Goal: Book appointment/travel/reservation

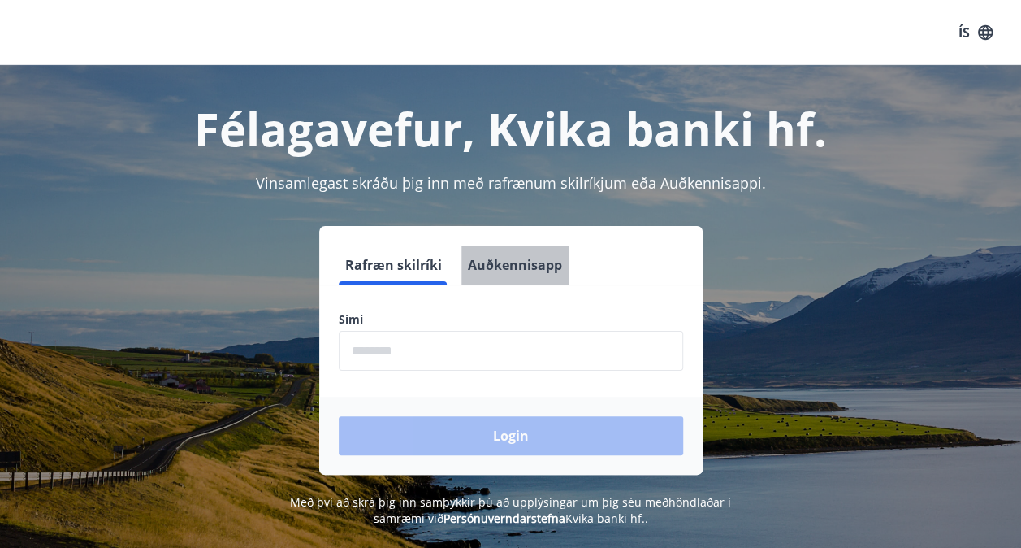
click at [517, 274] on button "Auðkennisapp" at bounding box center [514, 264] width 107 height 39
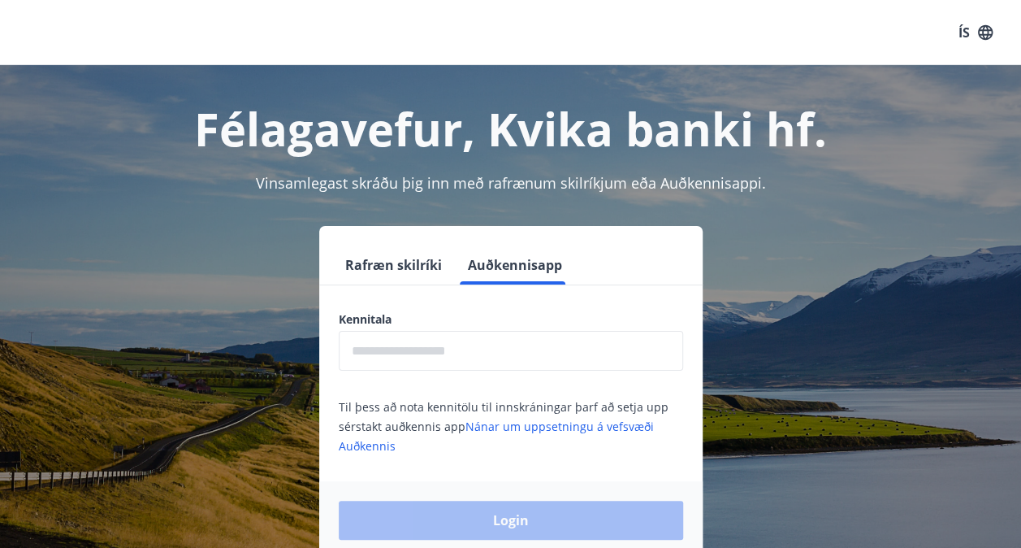
click at [444, 354] on input "text" at bounding box center [511, 351] width 344 height 40
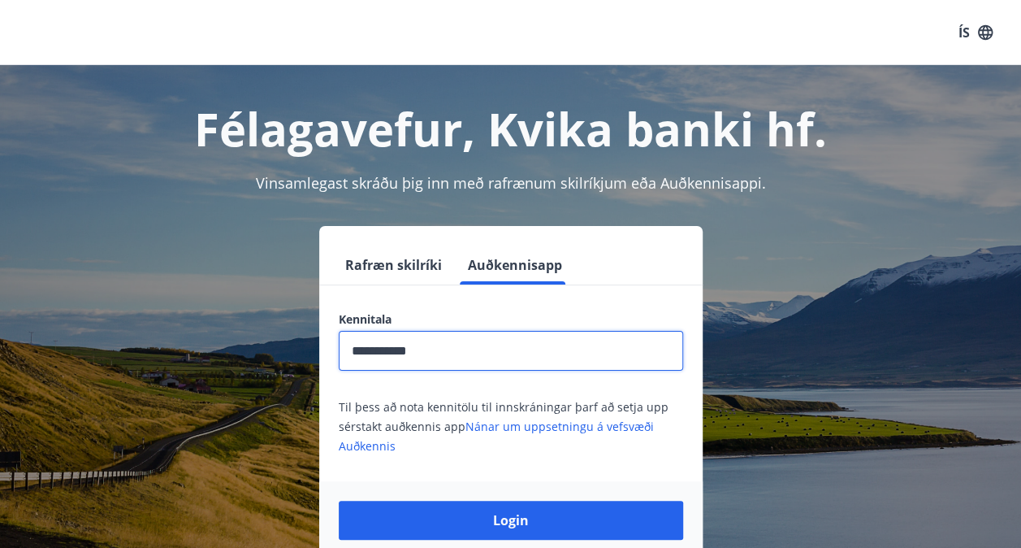
type input "**********"
click at [339, 500] on button "Login" at bounding box center [511, 519] width 344 height 39
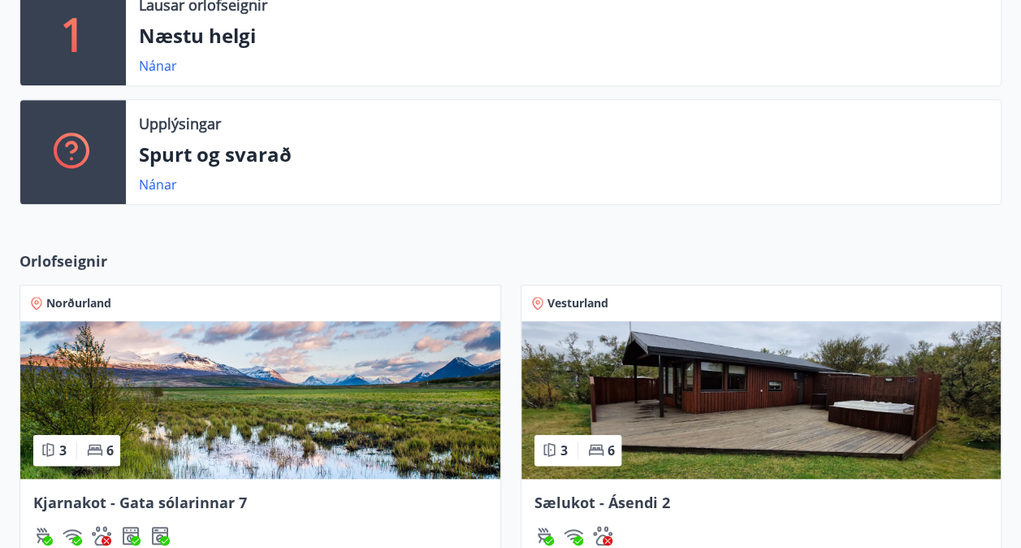
scroll to position [650, 0]
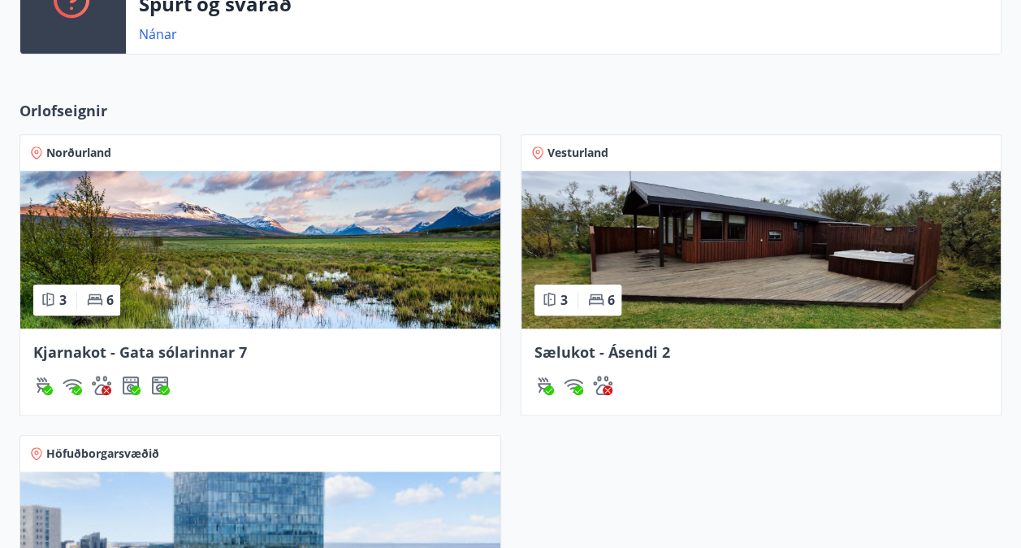
click at [711, 279] on img at bounding box center [762, 250] width 480 height 158
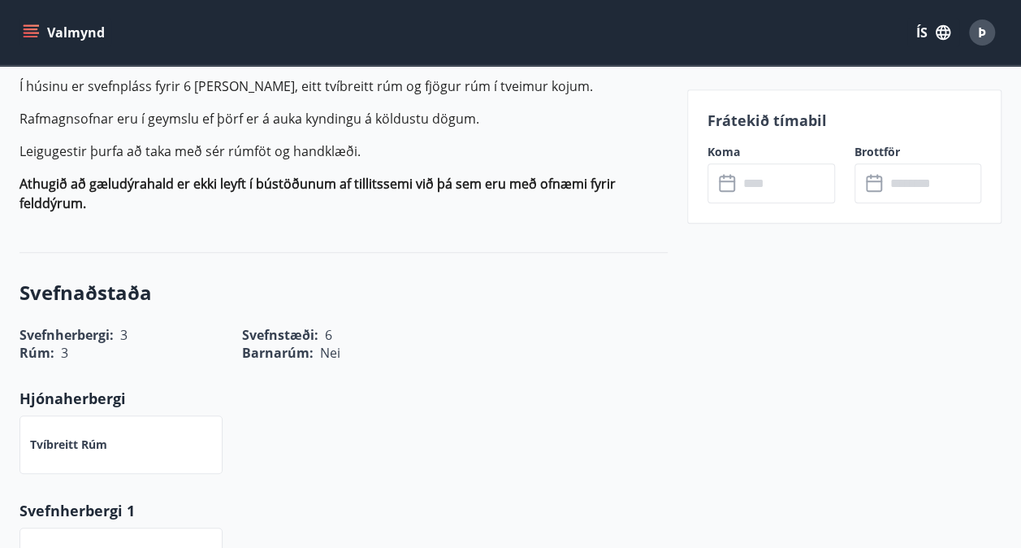
scroll to position [650, 0]
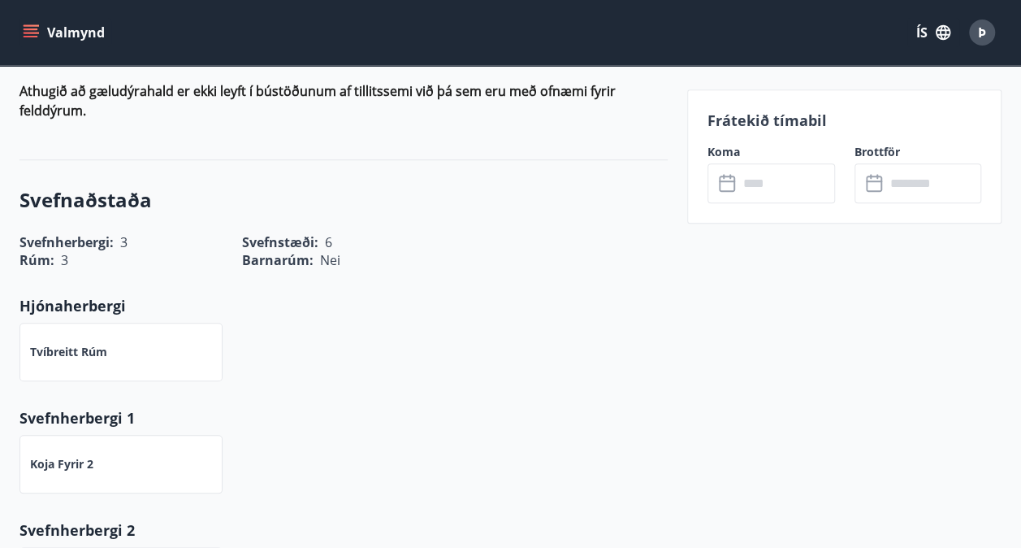
click at [725, 184] on icon at bounding box center [728, 183] width 19 height 19
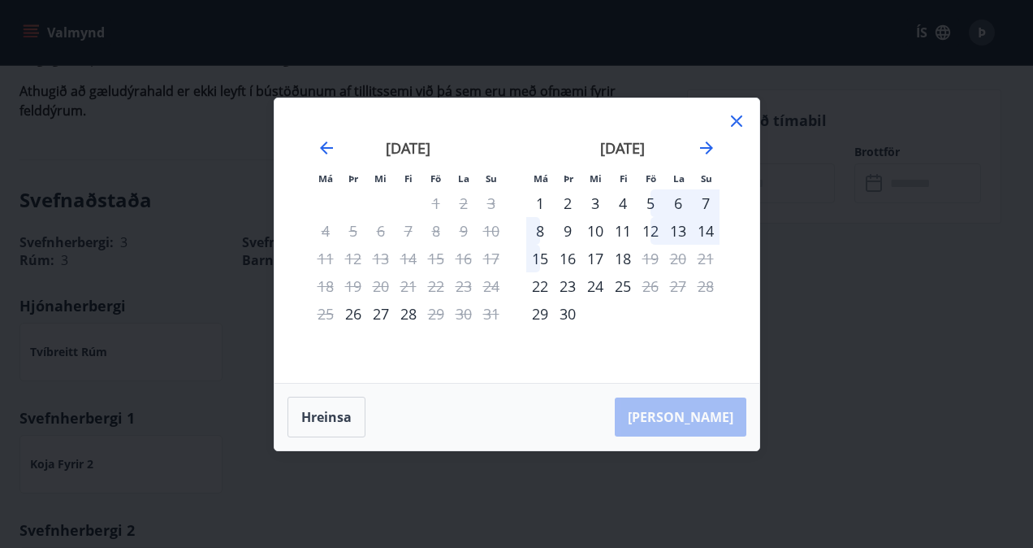
click at [647, 195] on div "5" at bounding box center [651, 203] width 28 height 28
click at [654, 201] on div "5" at bounding box center [651, 203] width 28 height 28
click at [707, 146] on icon "Move forward to switch to the next month." at bounding box center [706, 147] width 19 height 19
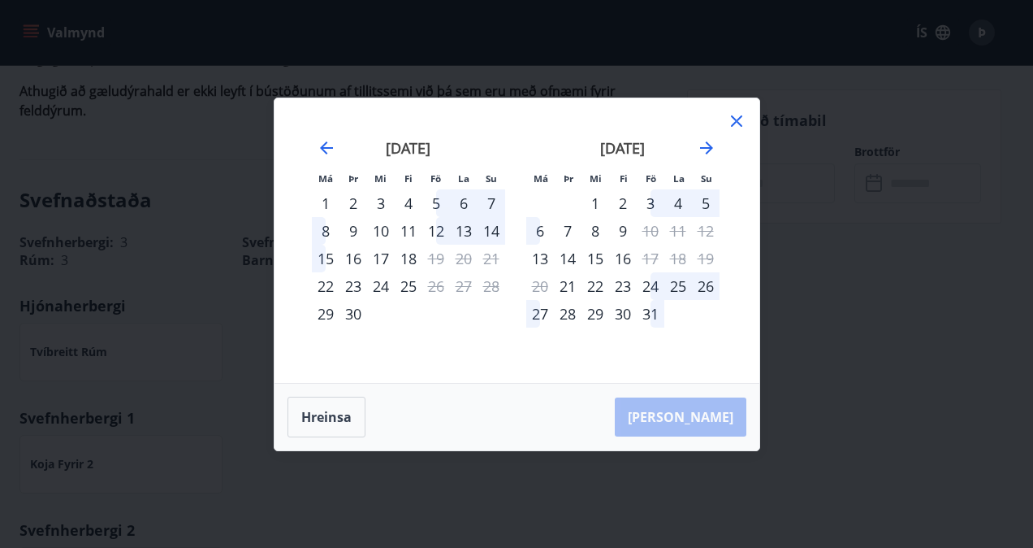
click at [437, 202] on div "5" at bounding box center [436, 203] width 28 height 28
click at [461, 201] on div "6" at bounding box center [464, 203] width 28 height 28
click at [434, 232] on div "12" at bounding box center [436, 231] width 28 height 28
click at [457, 230] on div "13" at bounding box center [464, 231] width 28 height 28
click at [666, 291] on div "25" at bounding box center [679, 286] width 28 height 28
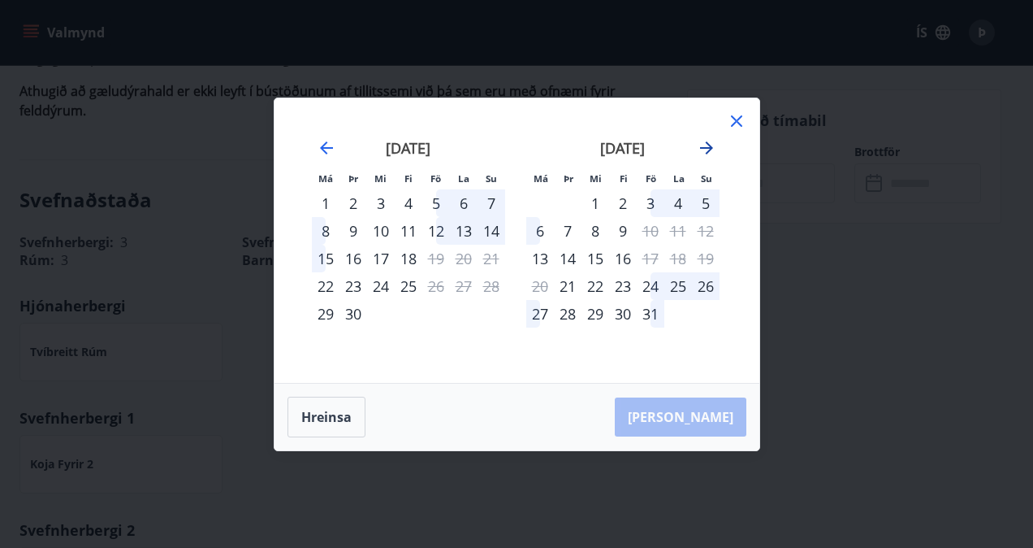
click at [704, 149] on icon "Move forward to switch to the next month." at bounding box center [706, 147] width 19 height 19
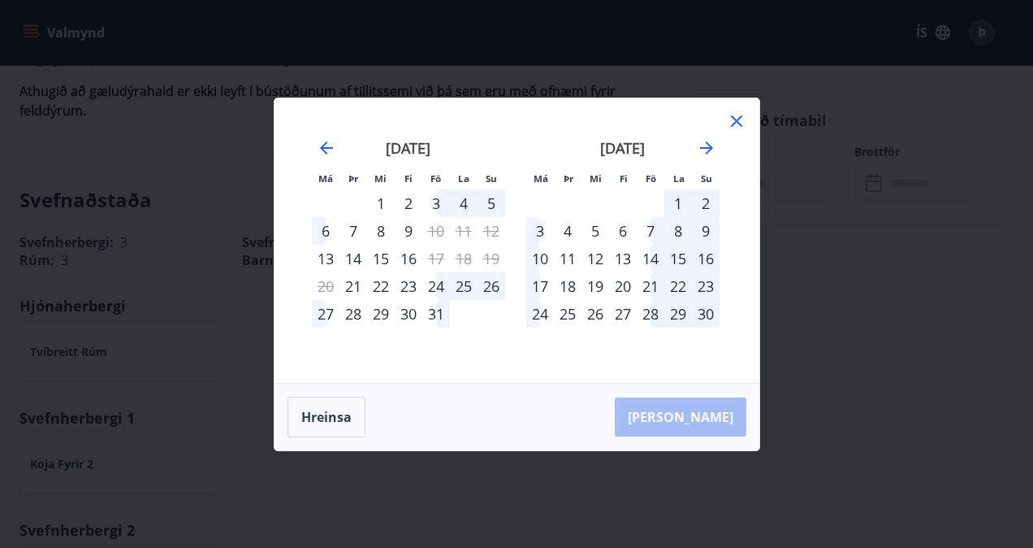
click at [434, 201] on div "3" at bounding box center [436, 203] width 28 height 28
click at [479, 205] on div "5" at bounding box center [492, 203] width 28 height 28
click at [518, 205] on div "[DATE] 1 2 3 4 5 6 7 8 9 10 11 12 13 14 15 16 17 18 19 20 21 22 23 24 25 26 27 …" at bounding box center [623, 251] width 214 height 266
click at [544, 291] on div "17" at bounding box center [540, 286] width 28 height 28
click at [538, 286] on div "17" at bounding box center [540, 286] width 28 height 28
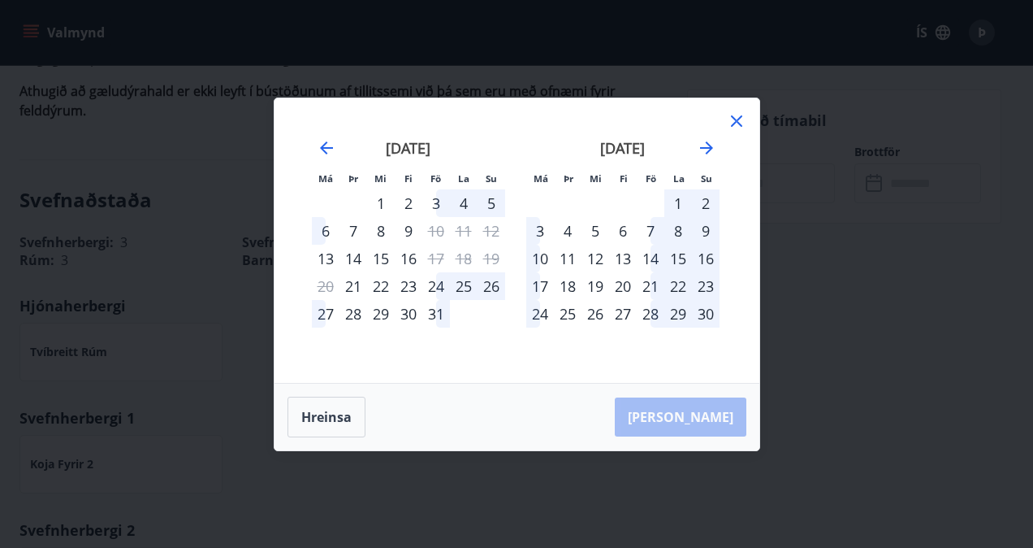
click at [538, 243] on div "3" at bounding box center [540, 231] width 28 height 28
click at [329, 418] on button "Hreinsa" at bounding box center [327, 416] width 78 height 41
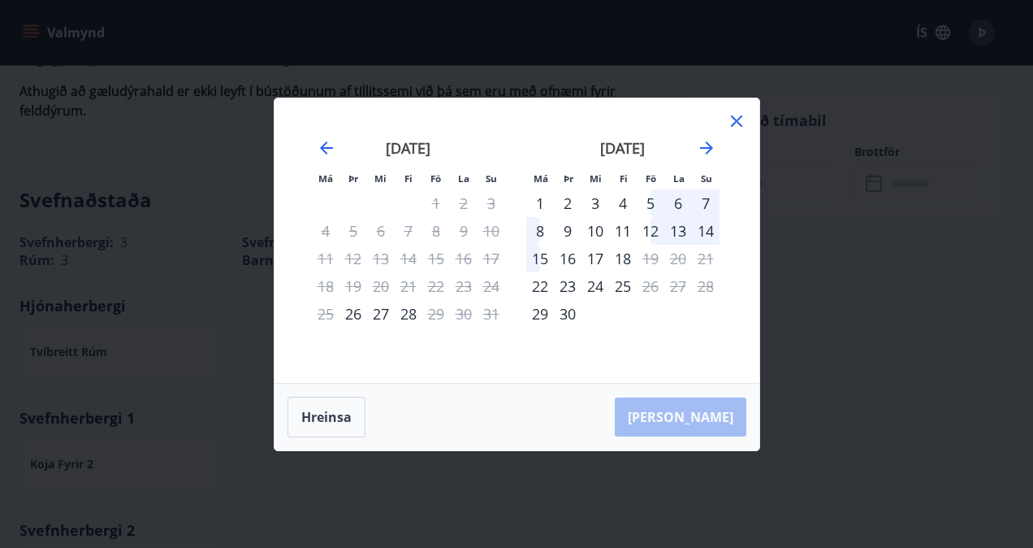
click at [648, 211] on div "5" at bounding box center [651, 203] width 28 height 28
click at [539, 229] on div "8" at bounding box center [540, 231] width 28 height 28
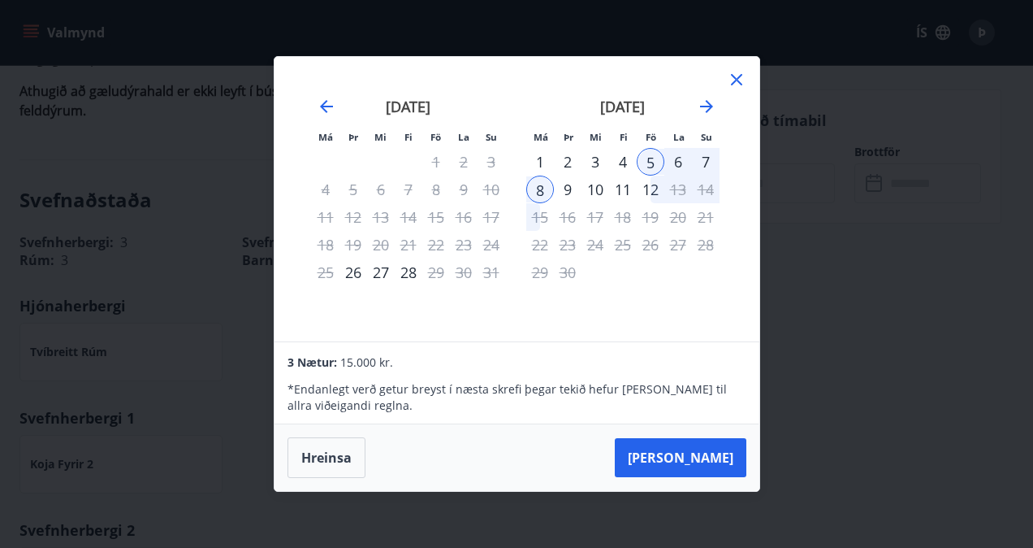
click at [733, 81] on icon at bounding box center [736, 79] width 19 height 19
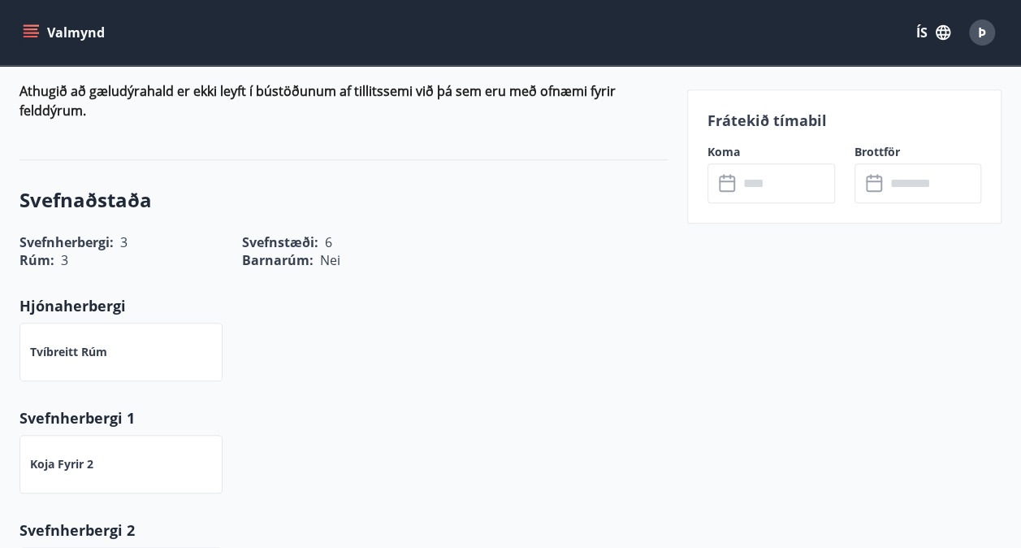
click at [712, 173] on div "​ ​" at bounding box center [772, 183] width 128 height 40
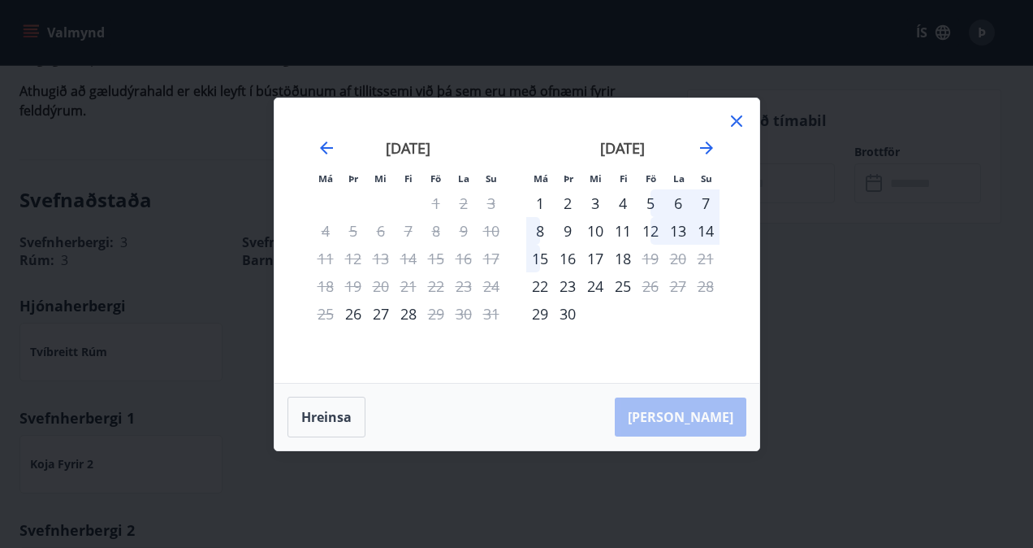
click at [722, 177] on div "Má Þr Mi Fi Fö La Su" at bounding box center [624, 177] width 214 height 19
click at [706, 149] on icon "Move forward to switch to the next month." at bounding box center [706, 147] width 19 height 19
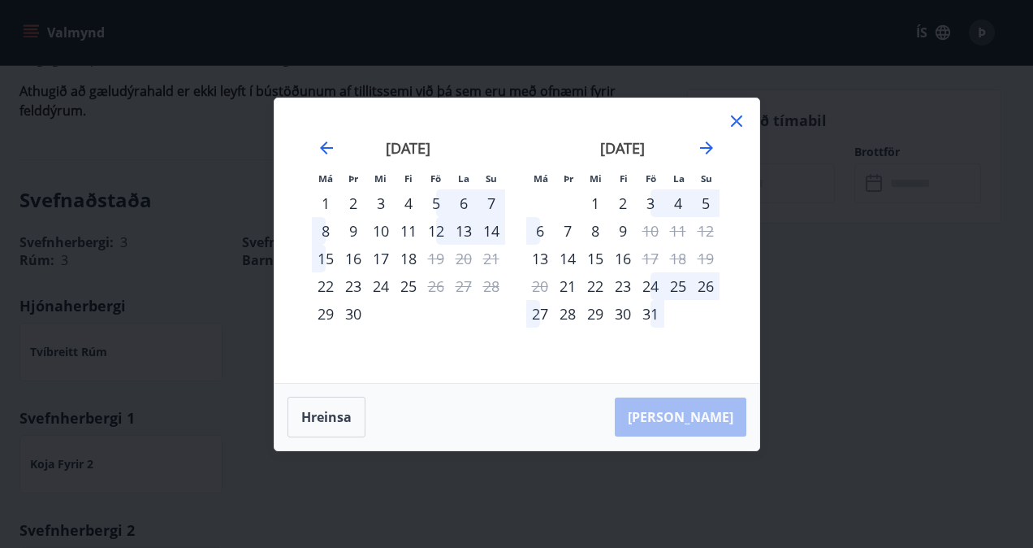
click at [733, 122] on icon at bounding box center [736, 120] width 19 height 19
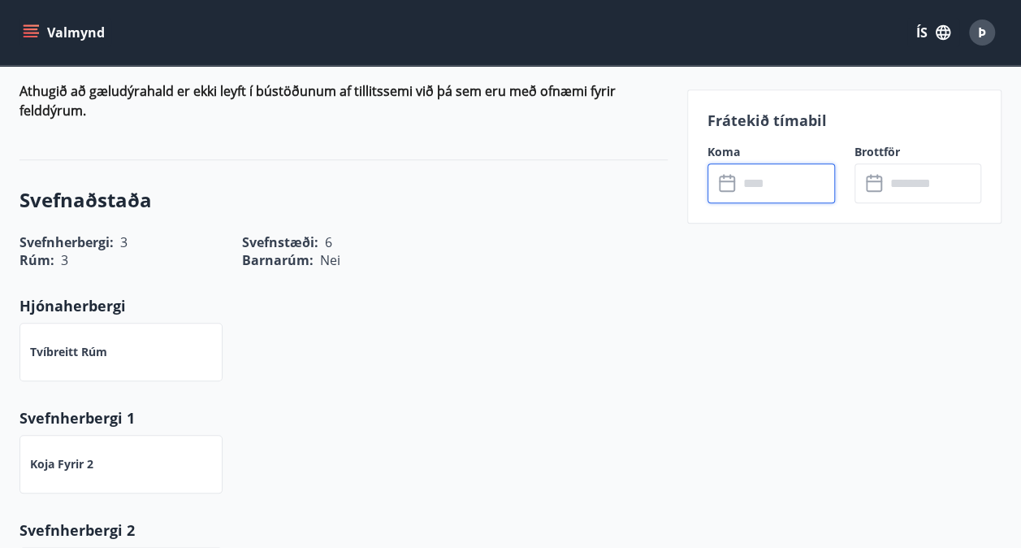
click at [723, 187] on icon at bounding box center [728, 183] width 19 height 19
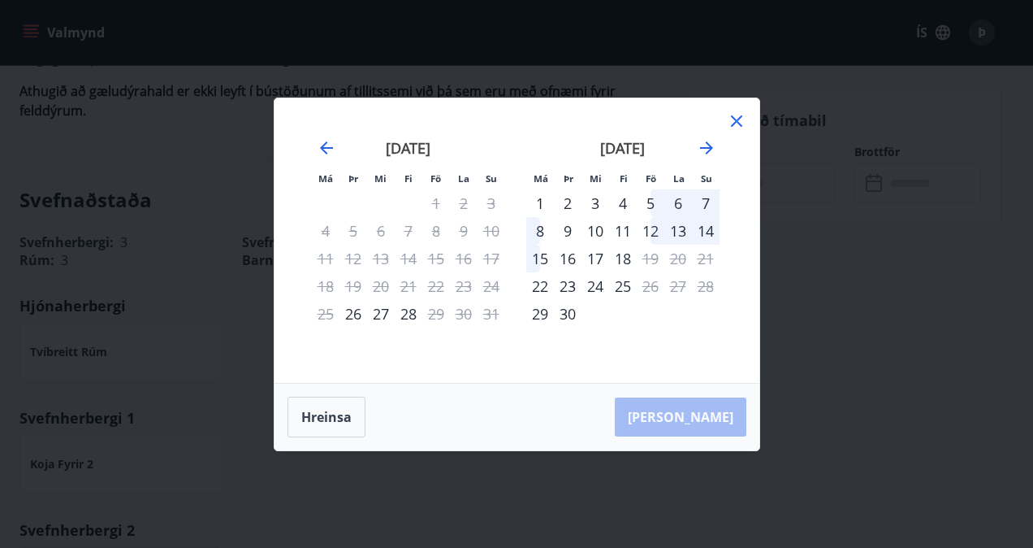
click at [736, 115] on icon at bounding box center [736, 120] width 19 height 19
